Goal: Use online tool/utility: Utilize a website feature to perform a specific function

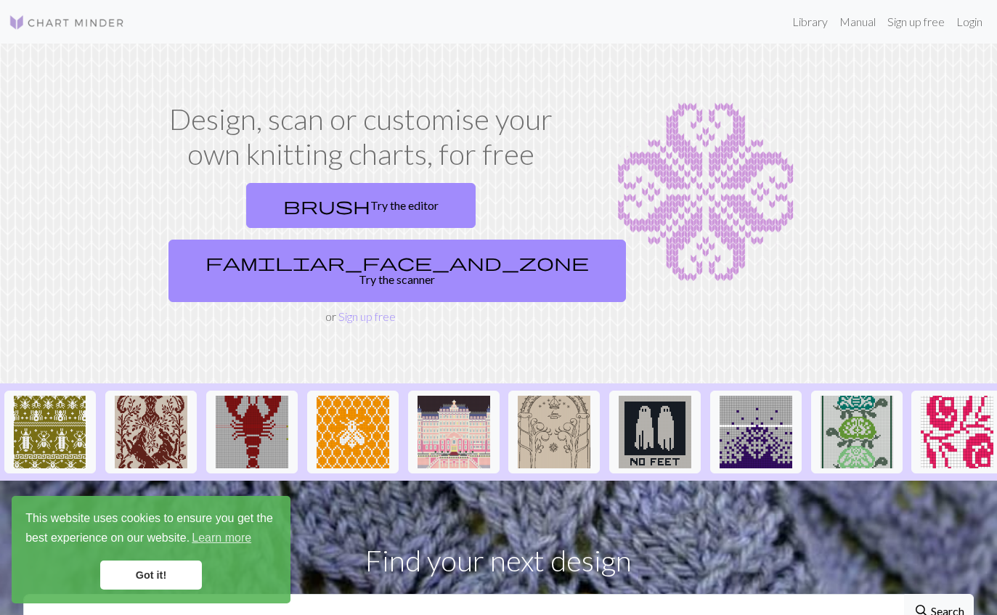
click at [462, 396] on img at bounding box center [454, 432] width 73 height 73
click at [498, 240] on link "familiar_face_and_zone Try the scanner" at bounding box center [398, 271] width 458 height 62
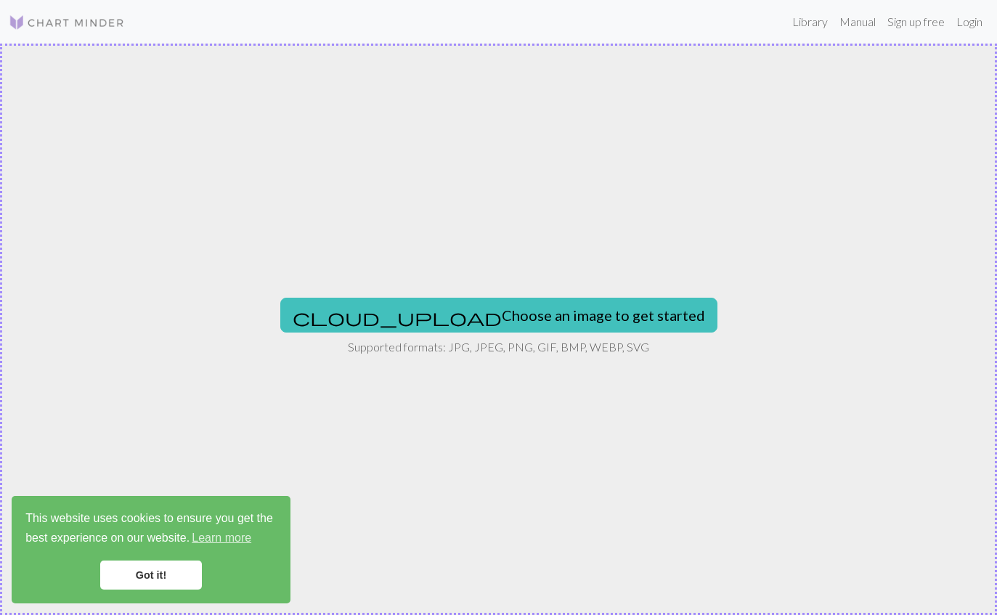
click at [501, 323] on button "cloud_upload Choose an image to get started" at bounding box center [498, 315] width 437 height 35
click at [524, 305] on button "cloud_upload Choose an image to get started" at bounding box center [498, 315] width 437 height 35
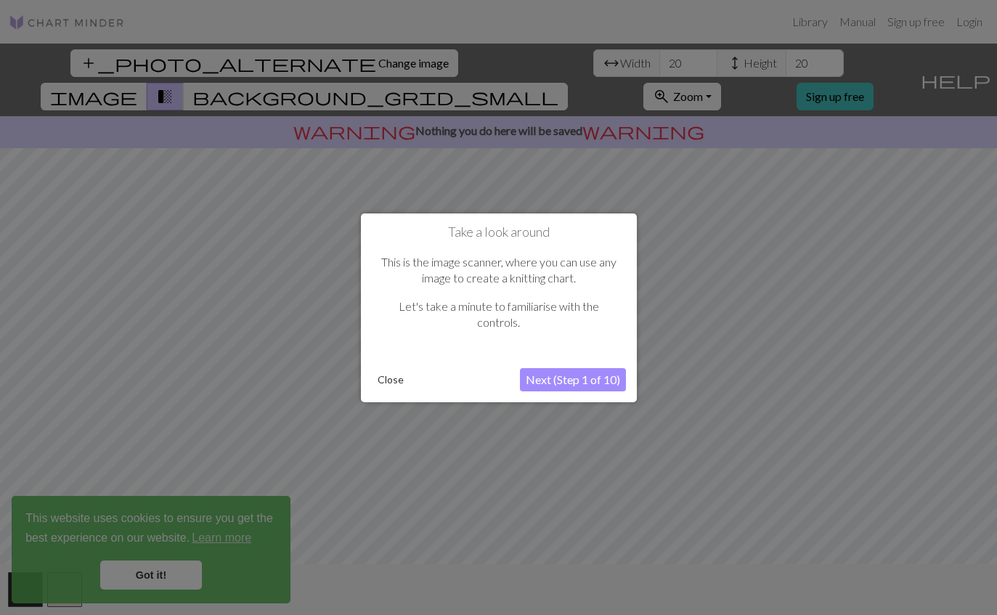
click at [598, 382] on button "Next (Step 1 of 10)" at bounding box center [573, 379] width 106 height 23
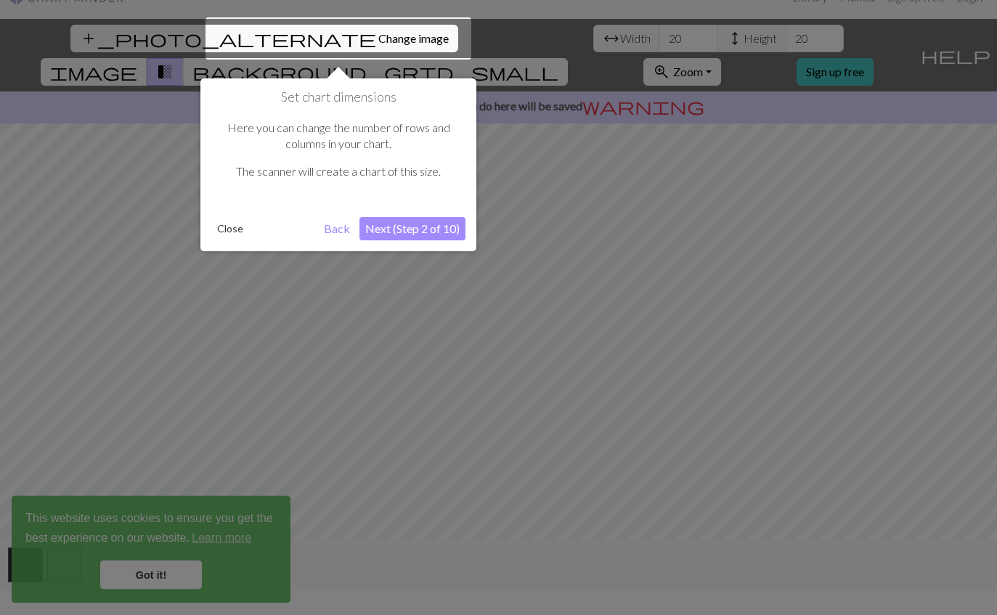
scroll to position [28, 0]
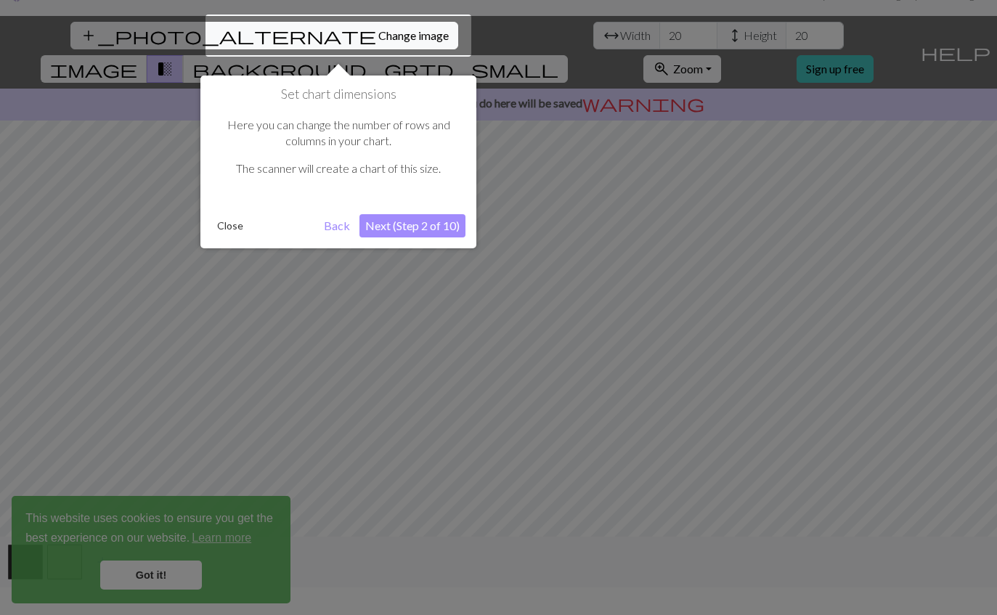
click at [429, 214] on button "Next (Step 2 of 10)" at bounding box center [413, 225] width 106 height 23
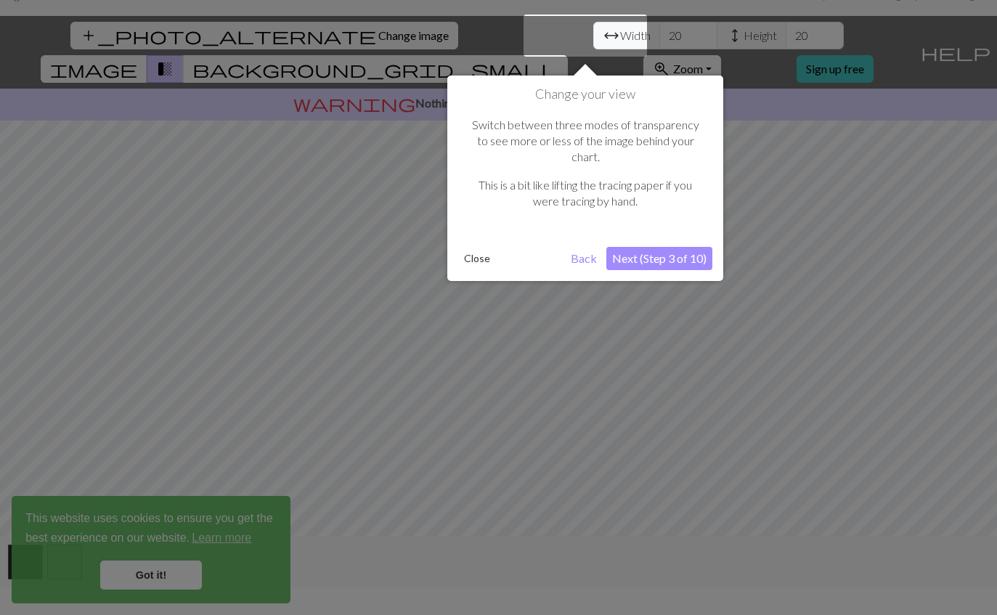
click at [681, 247] on button "Next (Step 3 of 10)" at bounding box center [660, 258] width 106 height 23
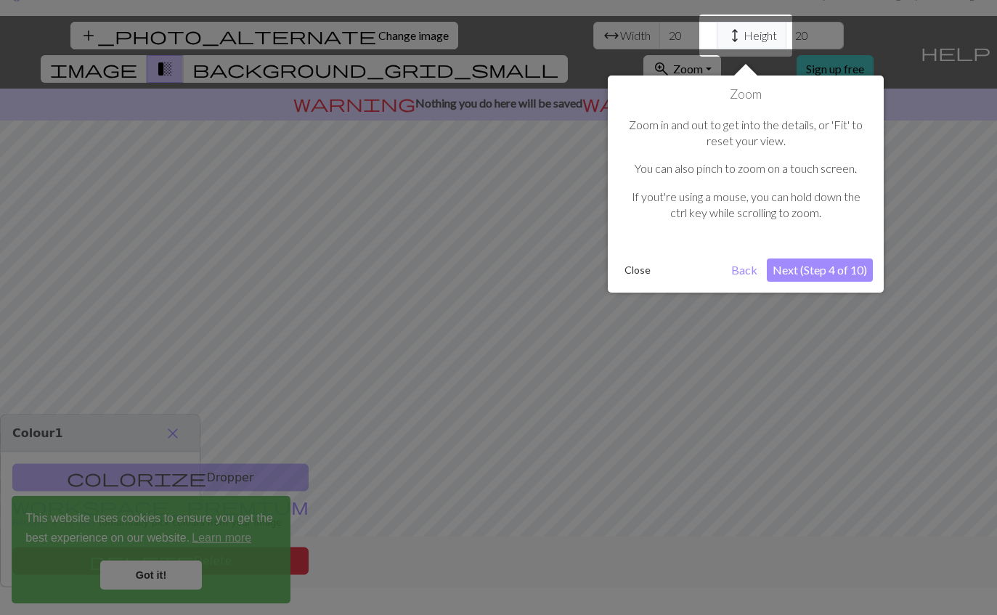
click at [829, 261] on button "Next (Step 4 of 10)" at bounding box center [820, 270] width 106 height 23
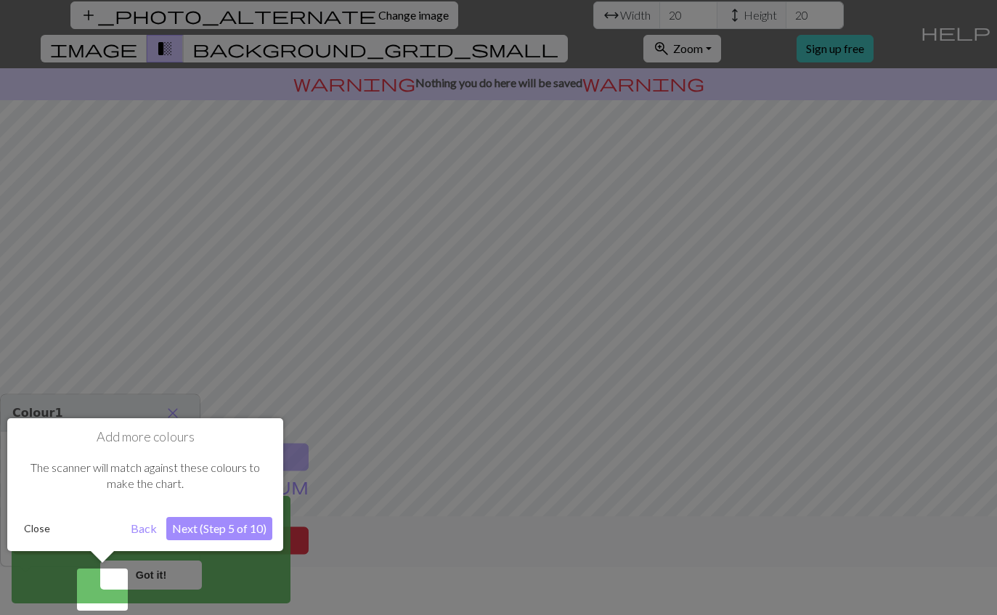
click at [839, 268] on div at bounding box center [498, 284] width 997 height 664
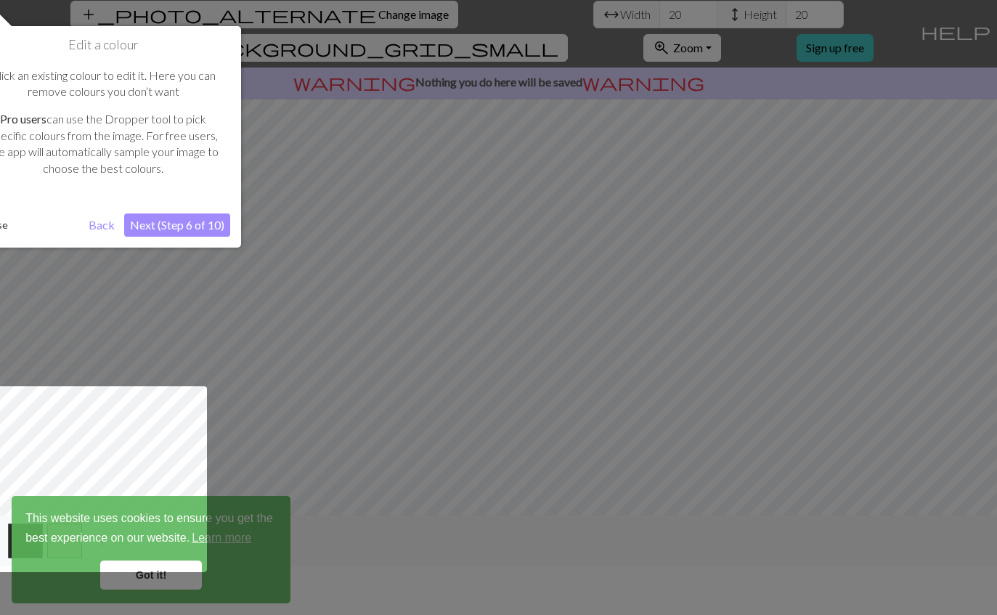
click at [209, 214] on button "Next (Step 6 of 10)" at bounding box center [177, 225] width 106 height 23
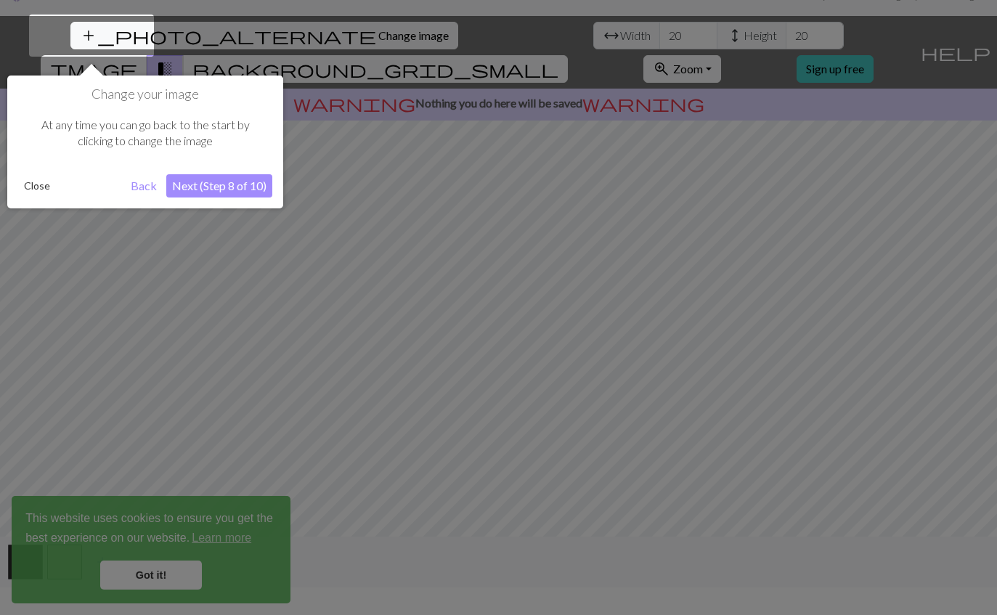
click at [257, 187] on button "Next (Step 8 of 10)" at bounding box center [219, 185] width 106 height 23
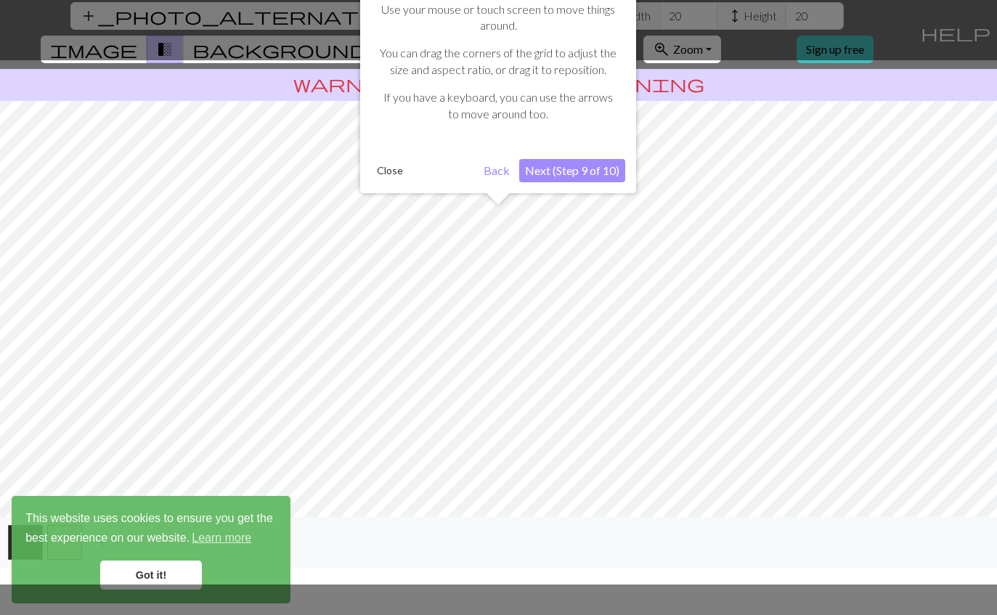
scroll to position [49, 0]
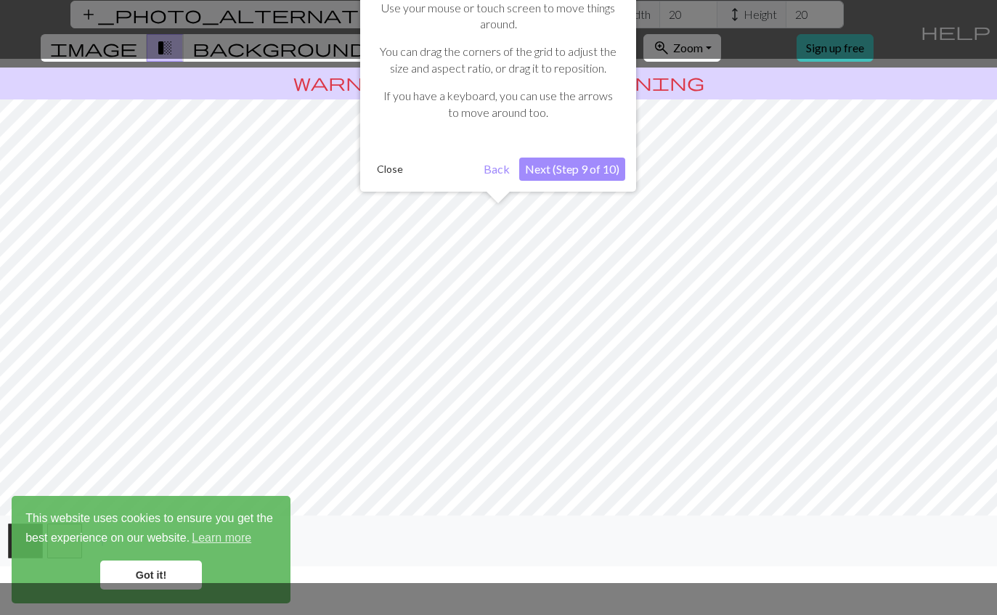
click at [522, 167] on button "Next (Step 9 of 10)" at bounding box center [572, 169] width 106 height 23
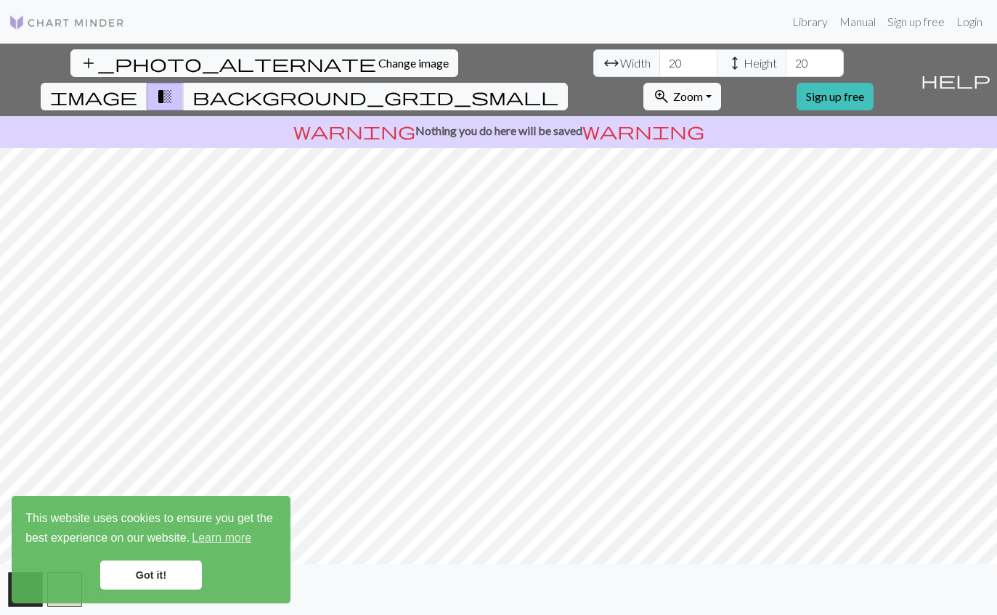
click at [166, 556] on div "This website uses cookies to ensure you get the best experience on our website.…" at bounding box center [151, 550] width 279 height 108
click at [161, 572] on link "Got it!" at bounding box center [151, 575] width 102 height 29
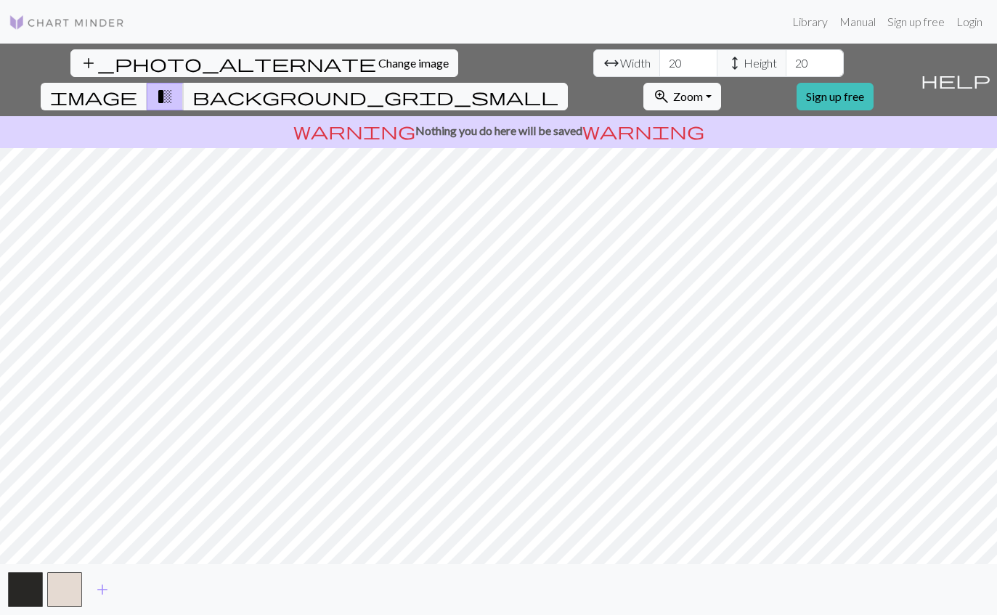
click at [161, 572] on link "Got it!" at bounding box center [151, 575] width 102 height 29
click at [378, 56] on span "Change image" at bounding box center [413, 63] width 70 height 14
click at [108, 49] on button "add_photo_alternate Change image" at bounding box center [264, 63] width 388 height 28
click at [138, 49] on button "add_photo_alternate Change image" at bounding box center [264, 63] width 388 height 28
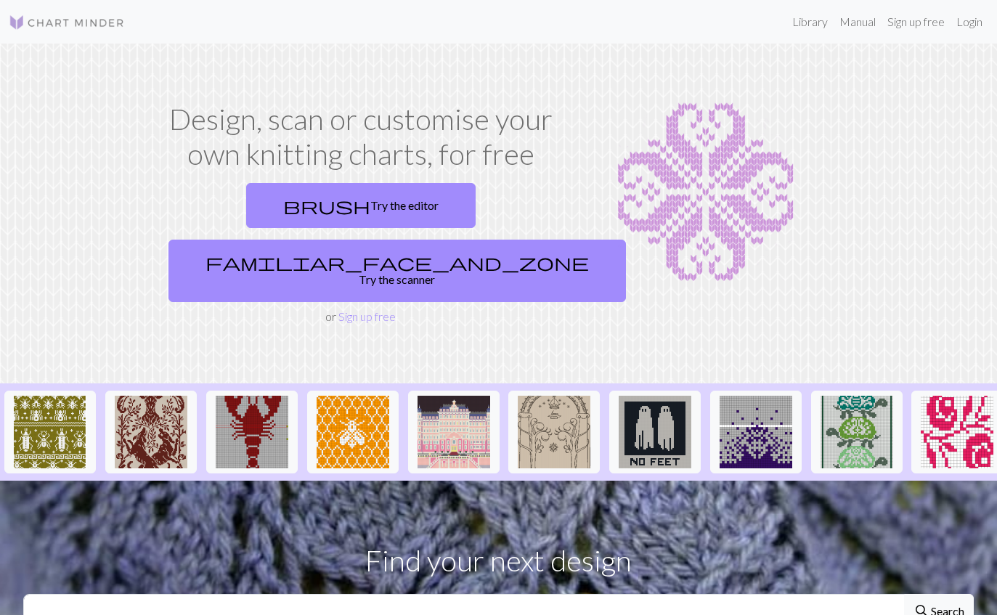
click at [494, 240] on link "familiar_face_and_zone Try the scanner" at bounding box center [398, 271] width 458 height 62
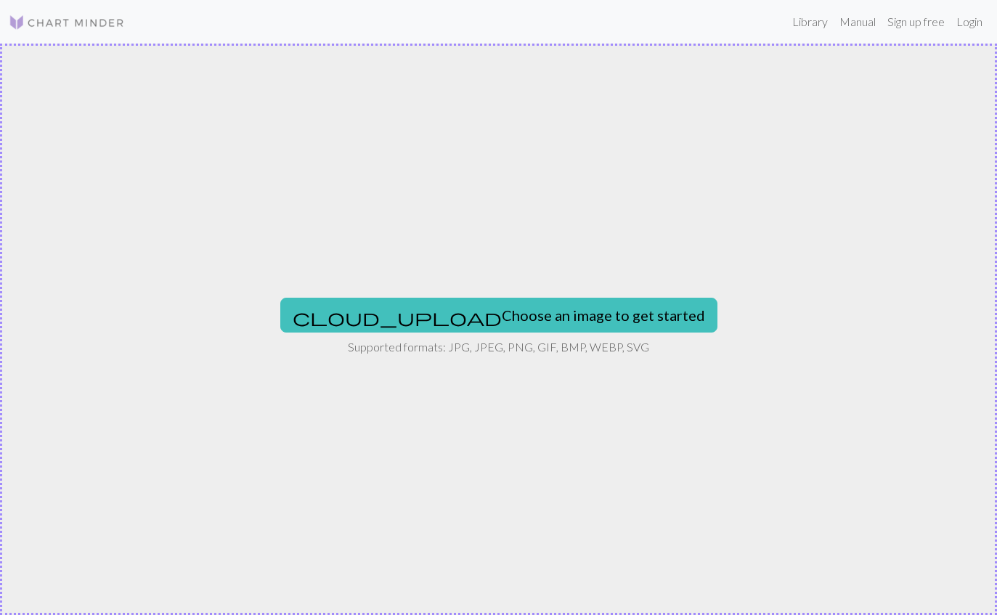
click at [503, 319] on button "cloud_upload Choose an image to get started" at bounding box center [498, 315] width 437 height 35
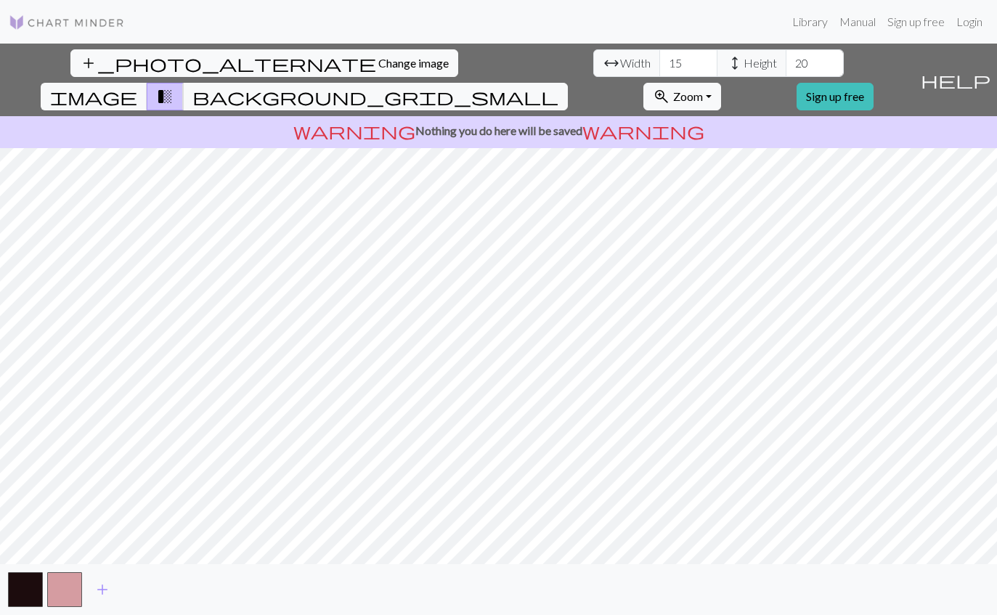
click at [174, 86] on span "transition_fade" at bounding box center [164, 96] width 17 height 20
click at [559, 86] on span "background_grid_small" at bounding box center [376, 96] width 366 height 20
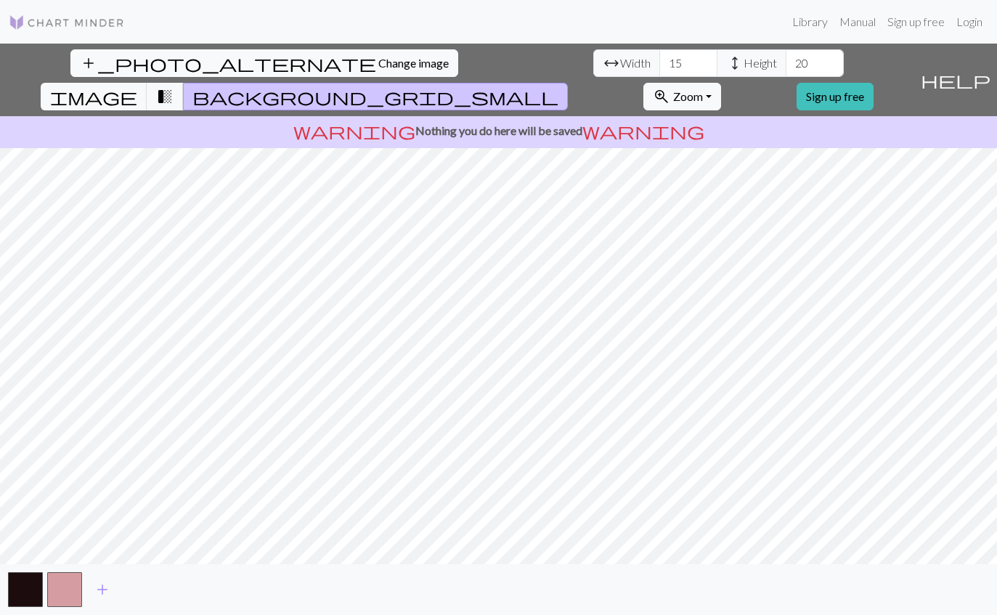
click at [559, 86] on span "background_grid_small" at bounding box center [376, 96] width 366 height 20
click at [174, 86] on span "transition_fade" at bounding box center [164, 96] width 17 height 20
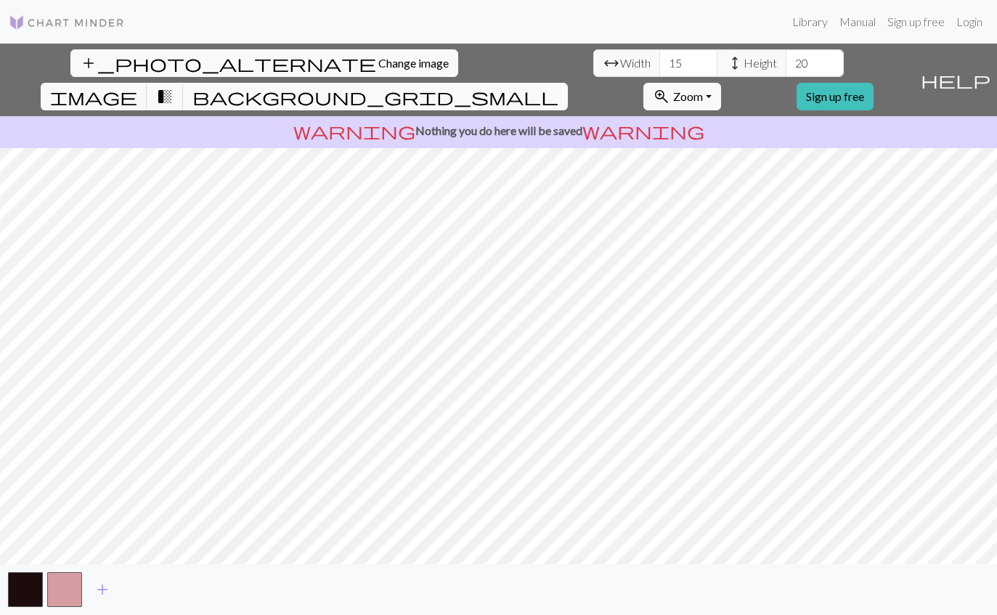
click at [721, 83] on button "zoom_in Zoom Zoom" at bounding box center [683, 97] width 78 height 28
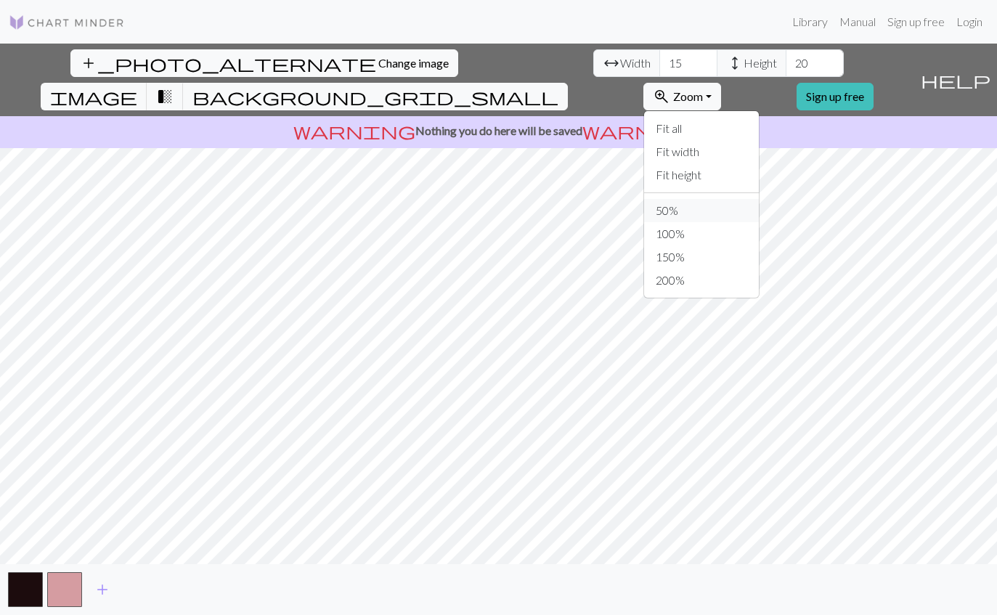
click at [759, 199] on button "50%" at bounding box center [701, 210] width 115 height 23
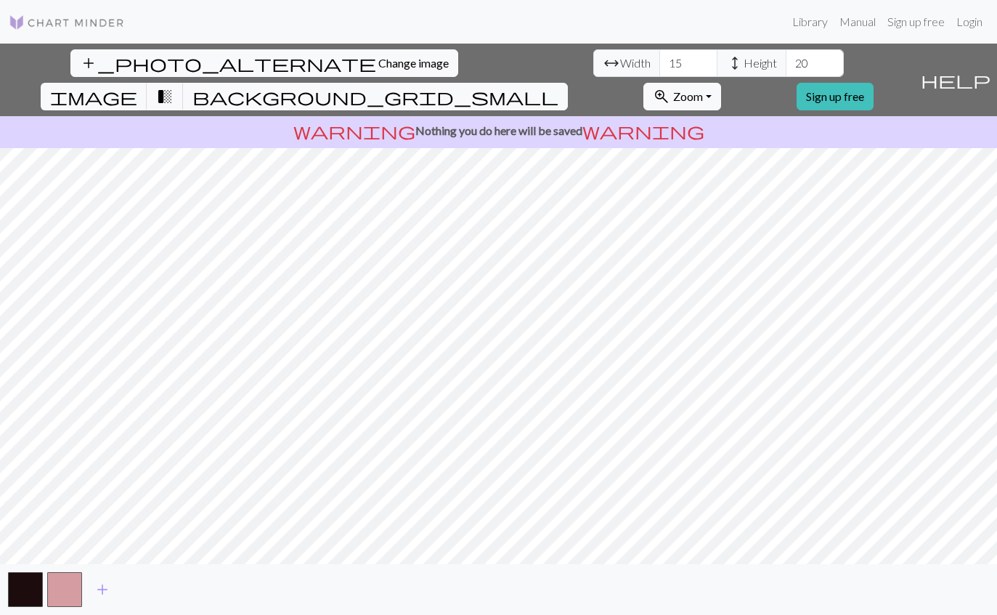
click at [721, 83] on button "zoom_in Zoom Zoom" at bounding box center [683, 97] width 78 height 28
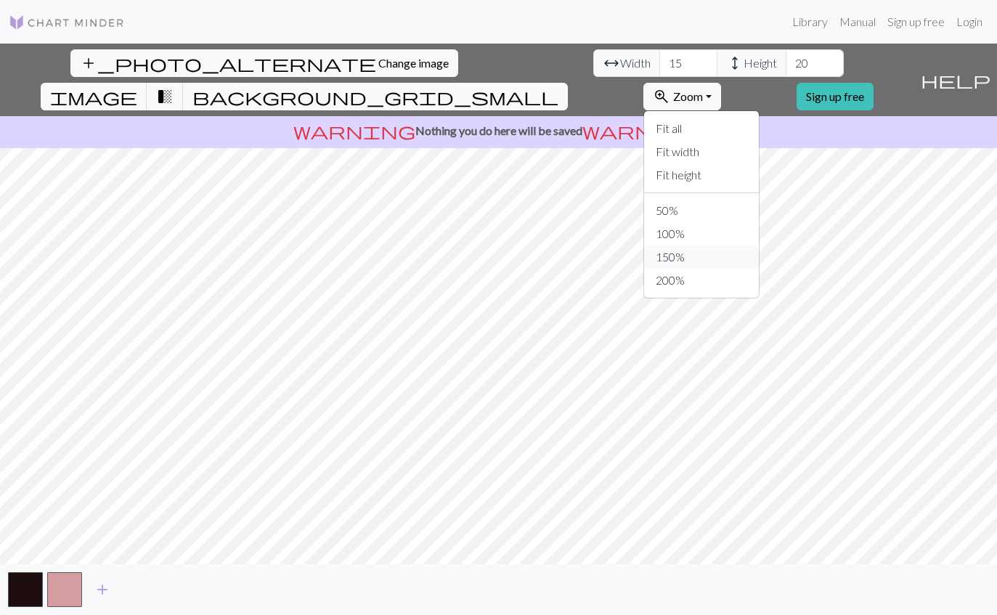
click at [758, 246] on button "150%" at bounding box center [701, 257] width 115 height 23
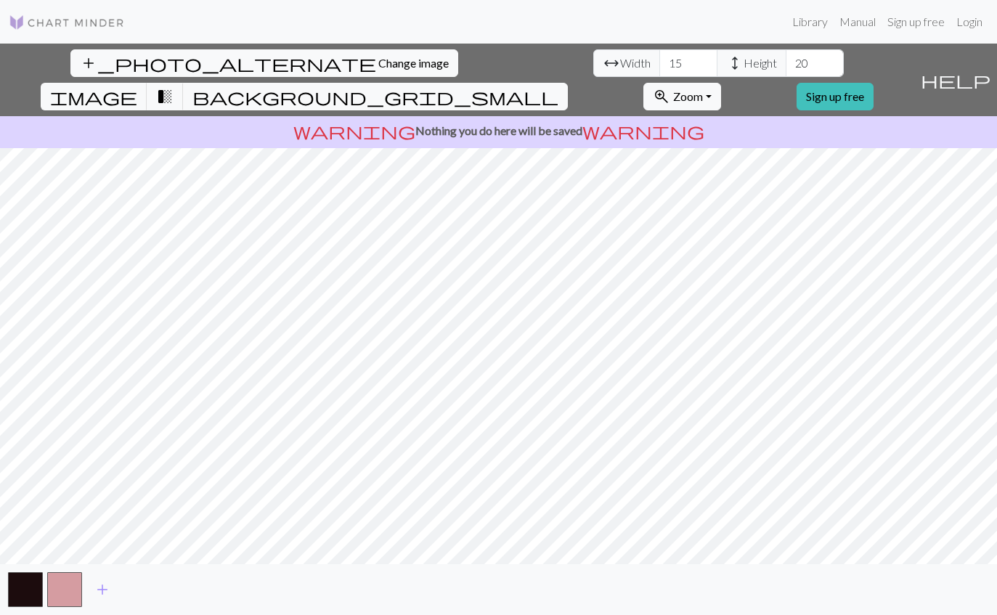
click at [137, 86] on span "image" at bounding box center [93, 96] width 87 height 20
click at [174, 86] on span "transition_fade" at bounding box center [164, 96] width 17 height 20
click at [559, 86] on span "background_grid_small" at bounding box center [376, 96] width 366 height 20
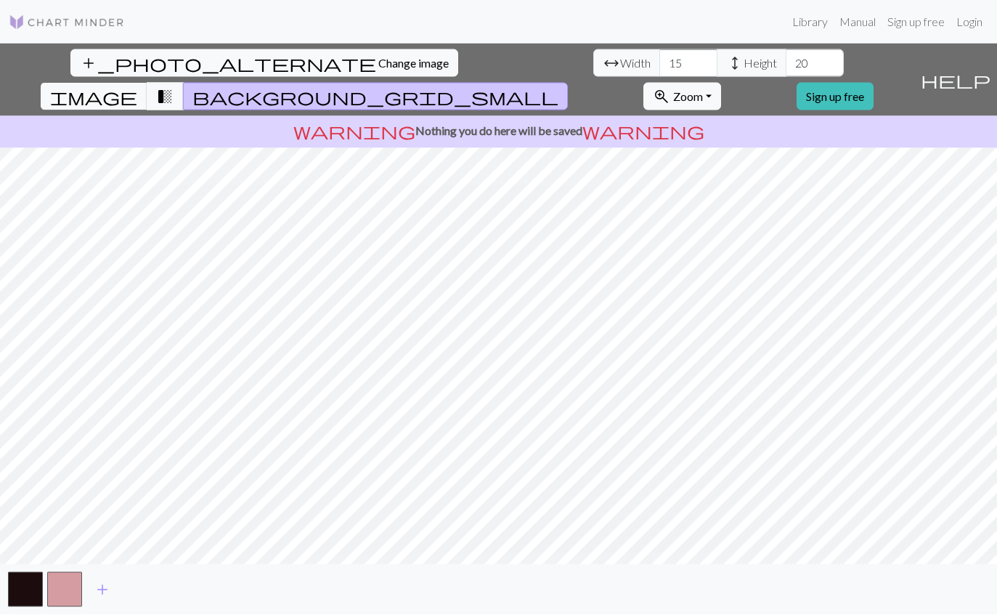
scroll to position [1, 0]
click at [137, 86] on span "image" at bounding box center [93, 96] width 87 height 20
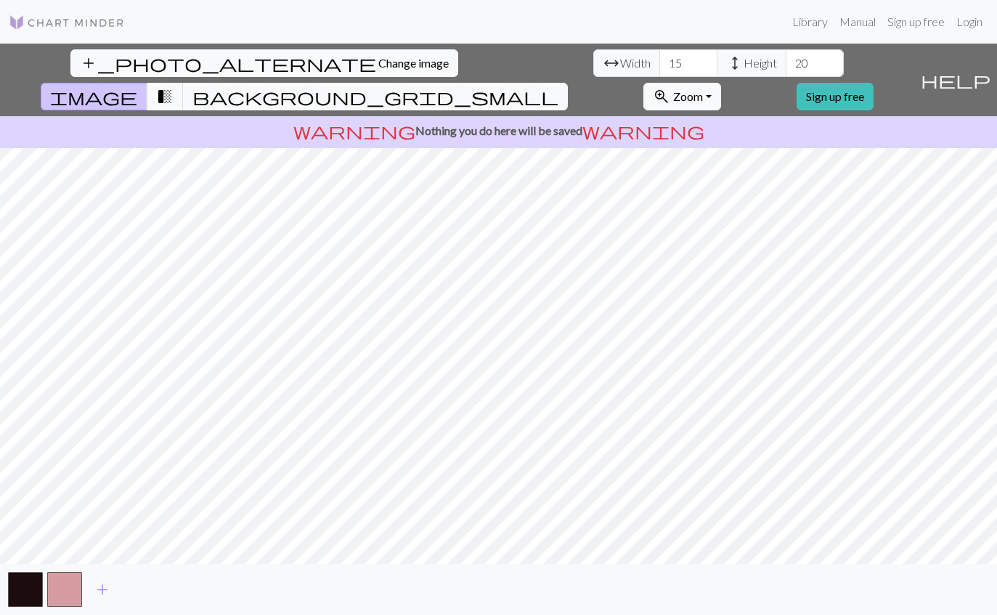
click at [726, 70] on span "height" at bounding box center [734, 63] width 17 height 20
click at [744, 63] on span "Height" at bounding box center [760, 62] width 33 height 17
type input "20"
type input "5"
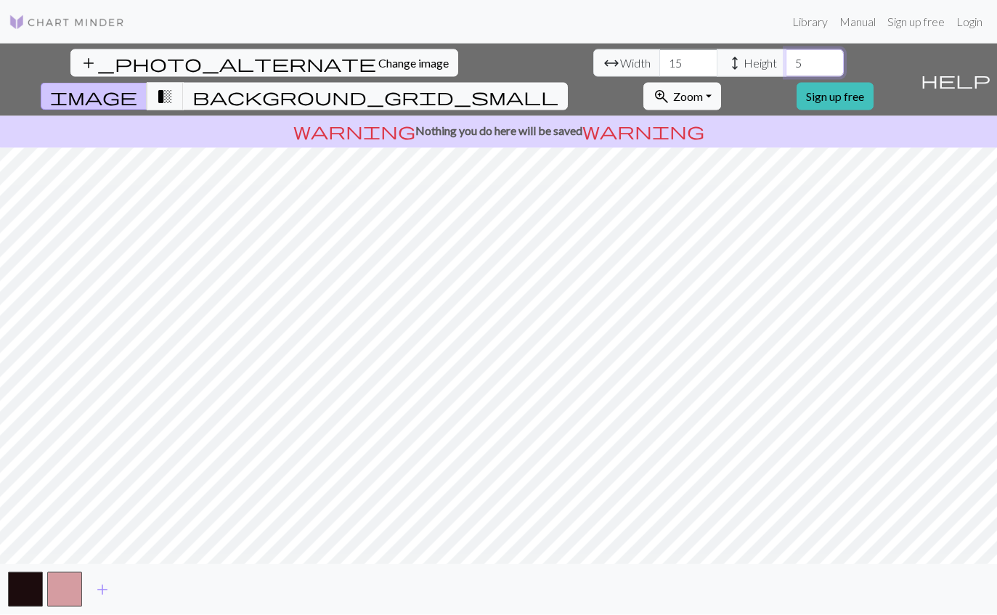
click at [786, 65] on input "5" at bounding box center [815, 63] width 58 height 28
click at [786, 60] on input "number" at bounding box center [815, 63] width 58 height 28
type input "60"
click at [660, 66] on input "15" at bounding box center [689, 63] width 58 height 28
click at [660, 62] on input "15" at bounding box center [689, 63] width 58 height 28
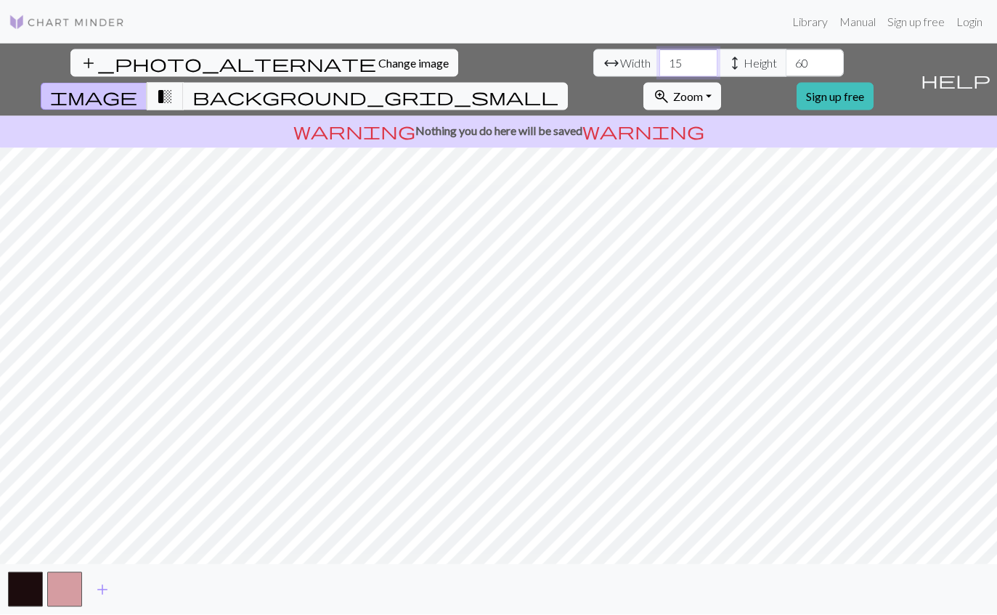
type input "1"
type input "100"
click at [174, 86] on span "transition_fade" at bounding box center [164, 96] width 17 height 20
click at [137, 86] on span "image" at bounding box center [93, 96] width 87 height 20
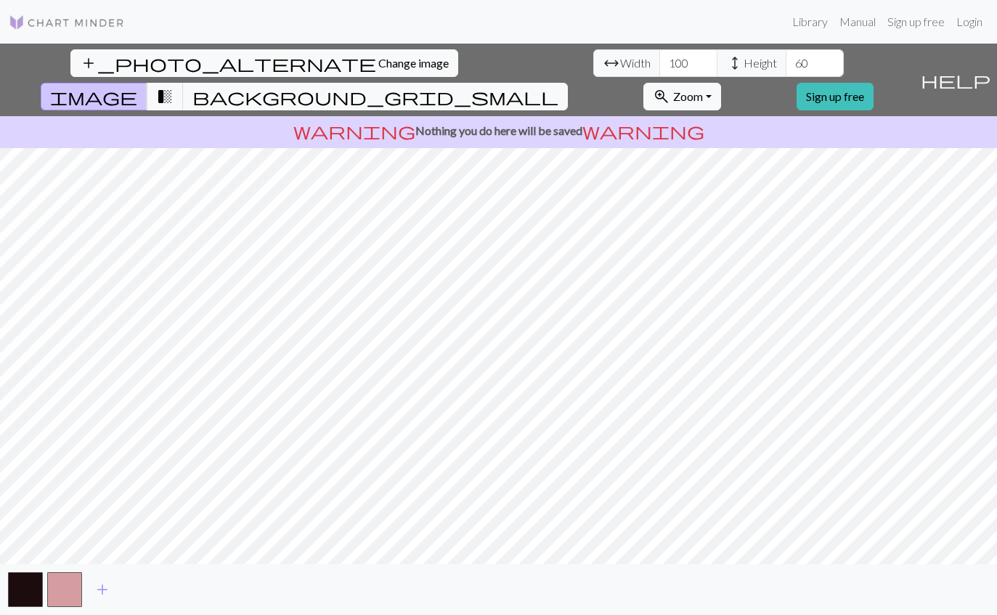
click at [174, 86] on span "transition_fade" at bounding box center [164, 96] width 17 height 20
click at [137, 86] on span "image" at bounding box center [93, 96] width 87 height 20
click at [786, 63] on input "60" at bounding box center [815, 63] width 58 height 28
type input "6"
type input "100"
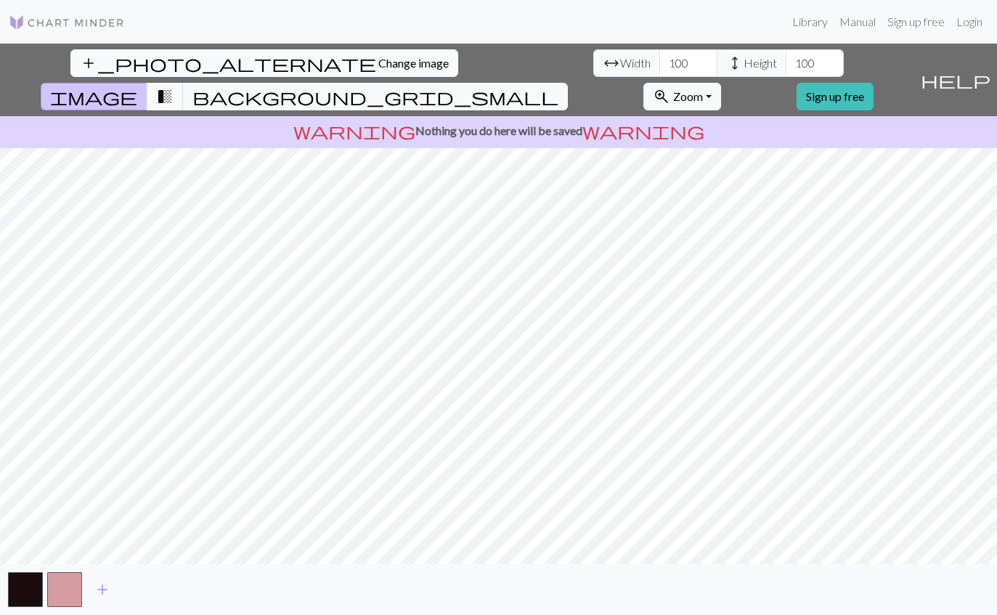
click at [174, 86] on span "transition_fade" at bounding box center [164, 96] width 17 height 20
click at [684, 52] on div "add_photo_alternate Change image arrow_range Width 100 height Height 100 image …" at bounding box center [457, 80] width 915 height 73
click at [184, 83] on button "transition_fade" at bounding box center [165, 97] width 37 height 28
click at [147, 83] on button "image" at bounding box center [94, 97] width 107 height 28
click at [174, 86] on span "transition_fade" at bounding box center [164, 96] width 17 height 20
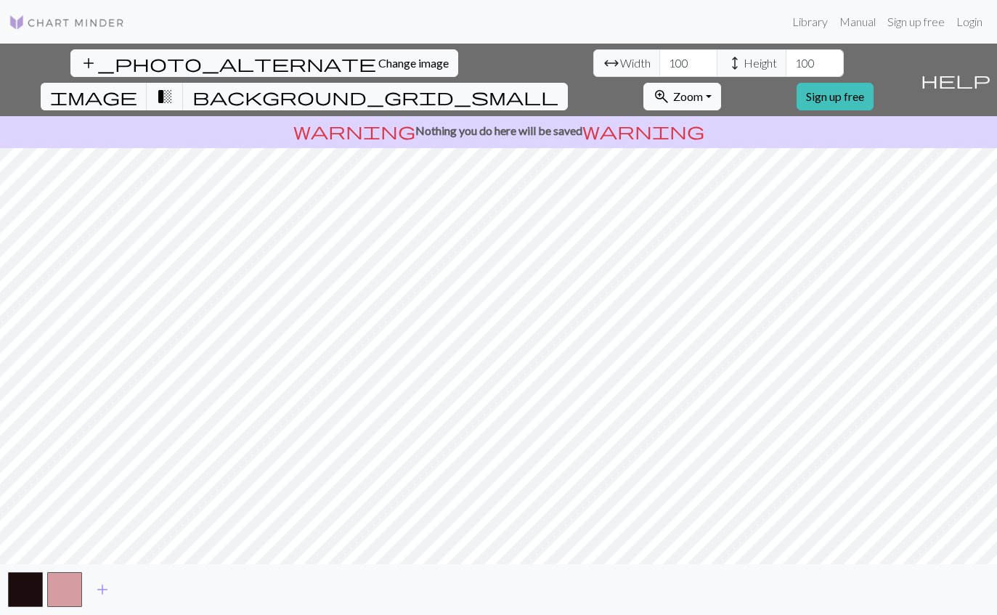
click at [137, 86] on span "image" at bounding box center [93, 96] width 87 height 20
click at [174, 86] on span "transition_fade" at bounding box center [164, 96] width 17 height 20
click at [137, 86] on span "image" at bounding box center [93, 96] width 87 height 20
type input "100"
type input "1"
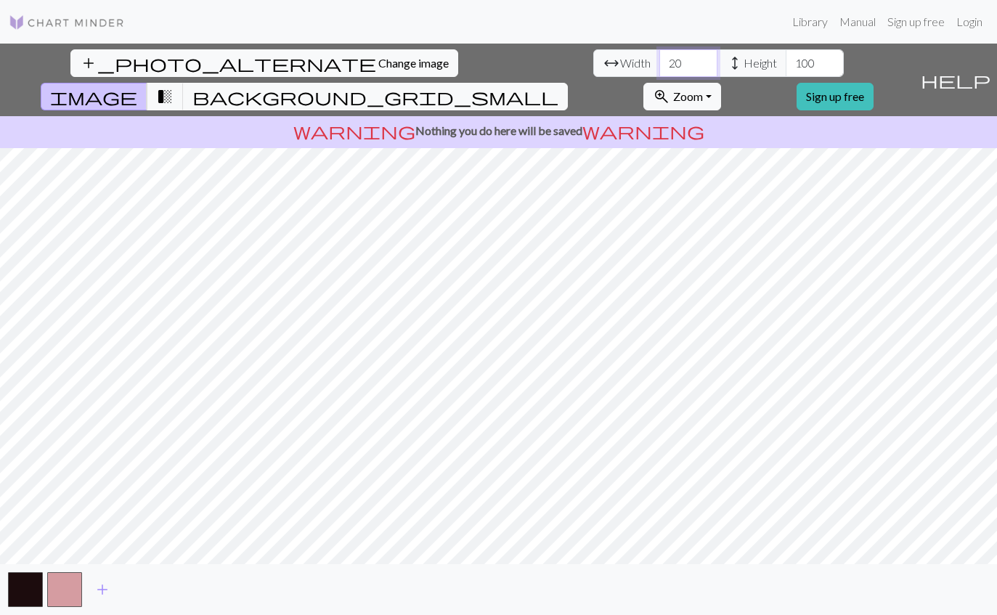
type input "2"
type input "180"
click at [786, 57] on input "100" at bounding box center [815, 63] width 58 height 28
type input "180"
click at [174, 86] on span "transition_fade" at bounding box center [164, 96] width 17 height 20
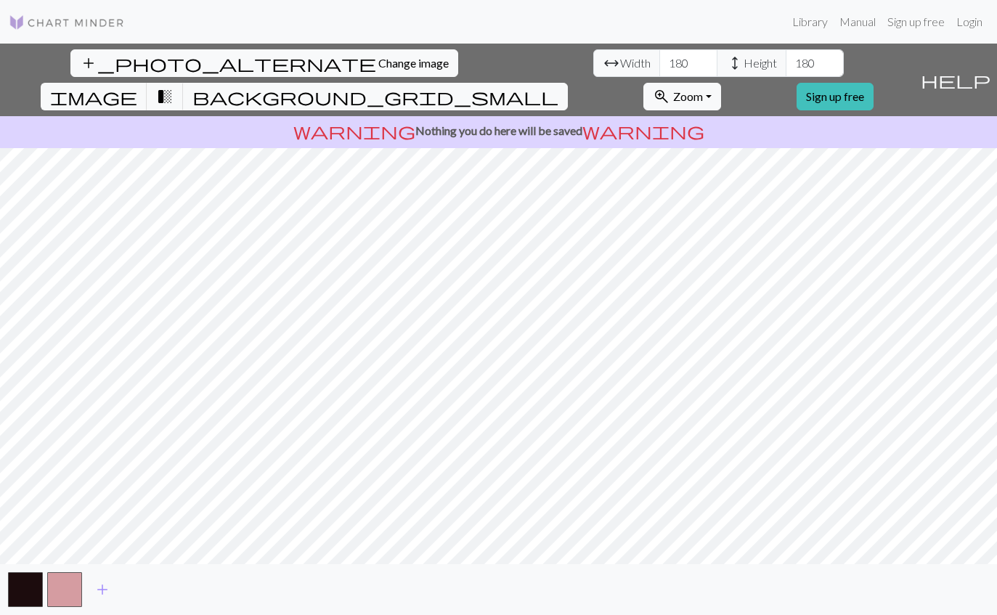
click at [174, 86] on span "transition_fade" at bounding box center [164, 96] width 17 height 20
